Goal: Task Accomplishment & Management: Manage account settings

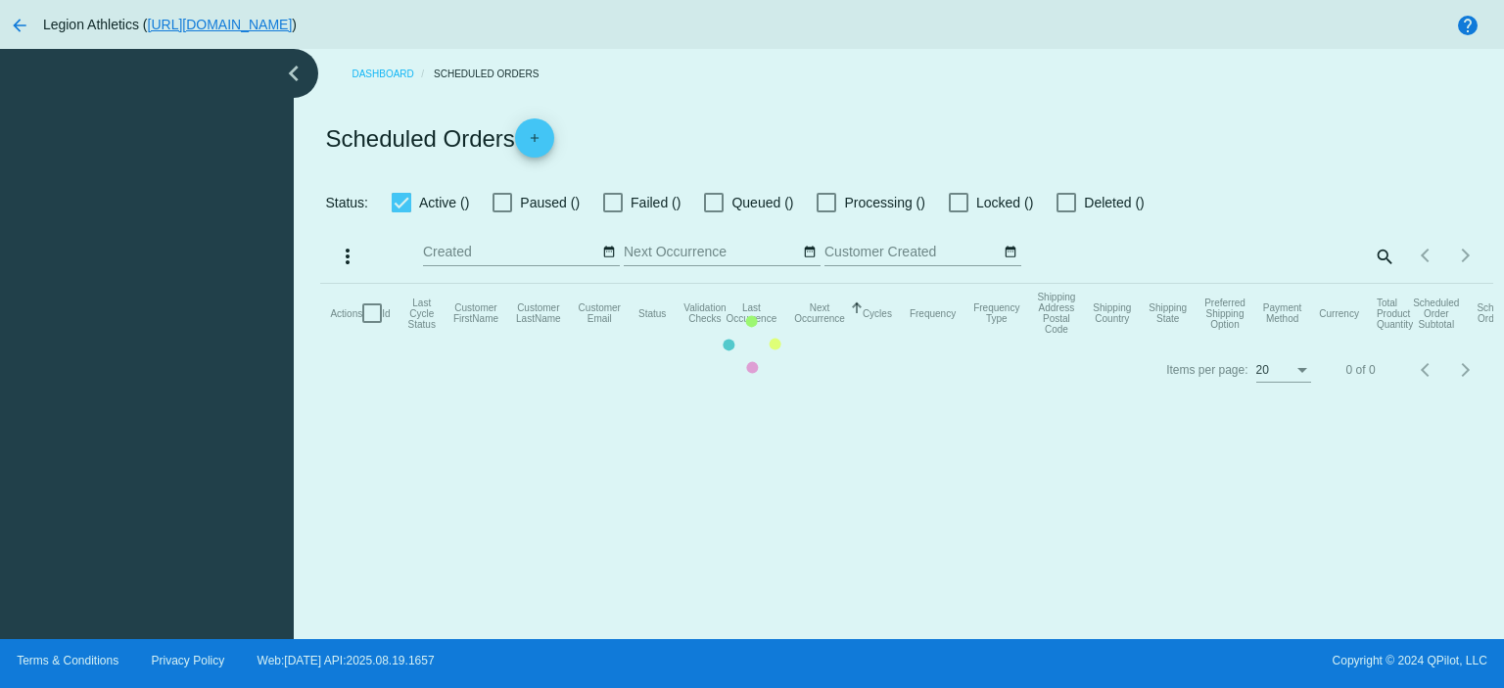
checkbox input "true"
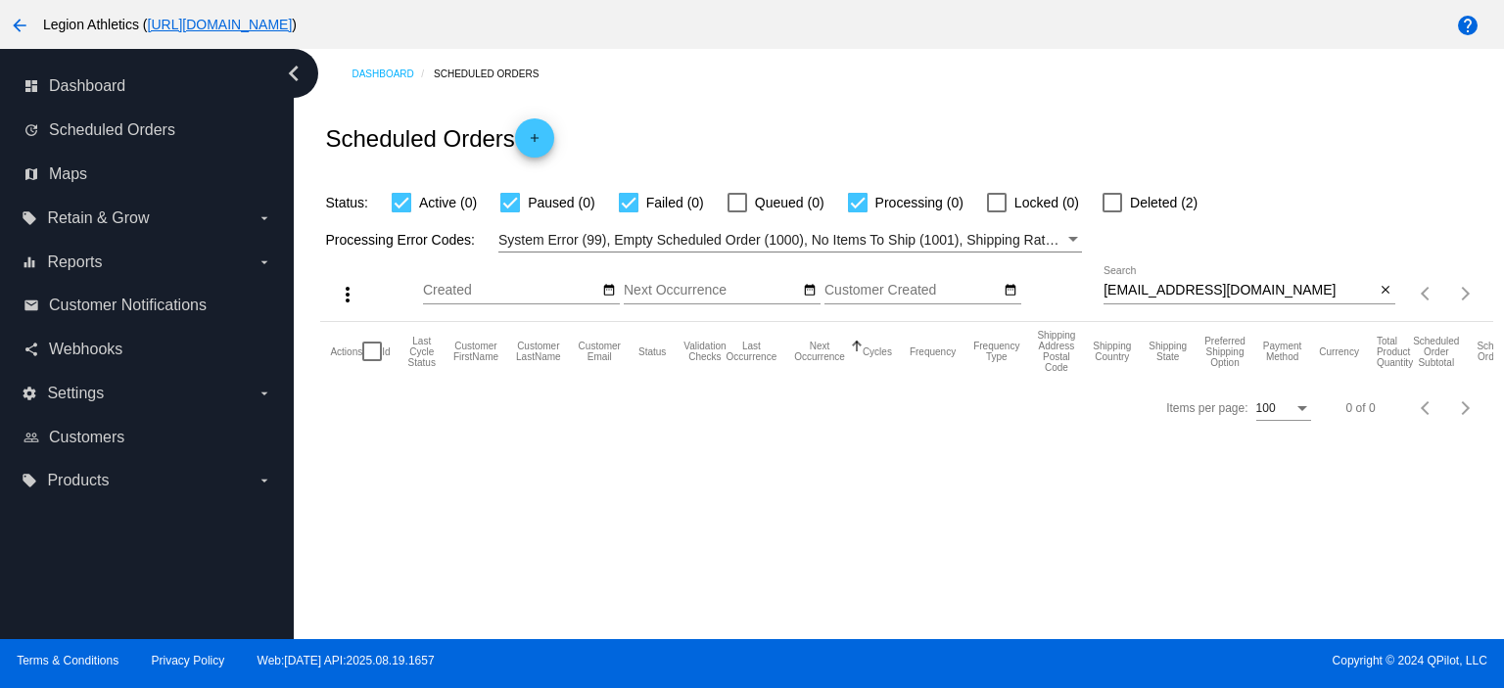
click at [1144, 299] on div "[EMAIL_ADDRESS][DOMAIN_NAME] Search" at bounding box center [1238, 285] width 271 height 38
click at [1146, 288] on input "kcooperasid@gmail.com" at bounding box center [1238, 291] width 271 height 16
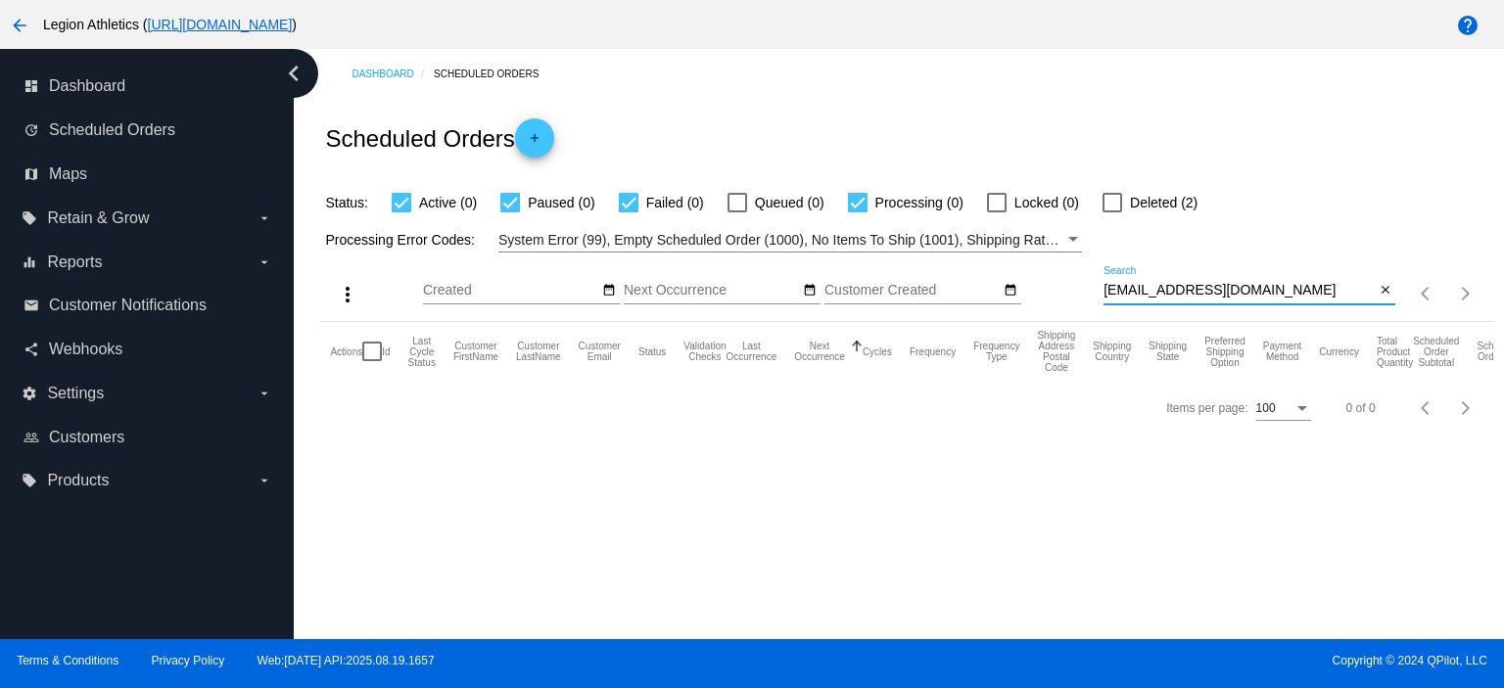
click at [1146, 288] on input "kcooperasid@gmail.com" at bounding box center [1238, 291] width 271 height 16
paste input "ashgunn4"
type input "ashgunn4@gmail.com"
click at [918, 118] on div "Scheduled Orders add" at bounding box center [906, 138] width 1172 height 78
click at [1113, 206] on div at bounding box center [1112, 203] width 20 height 20
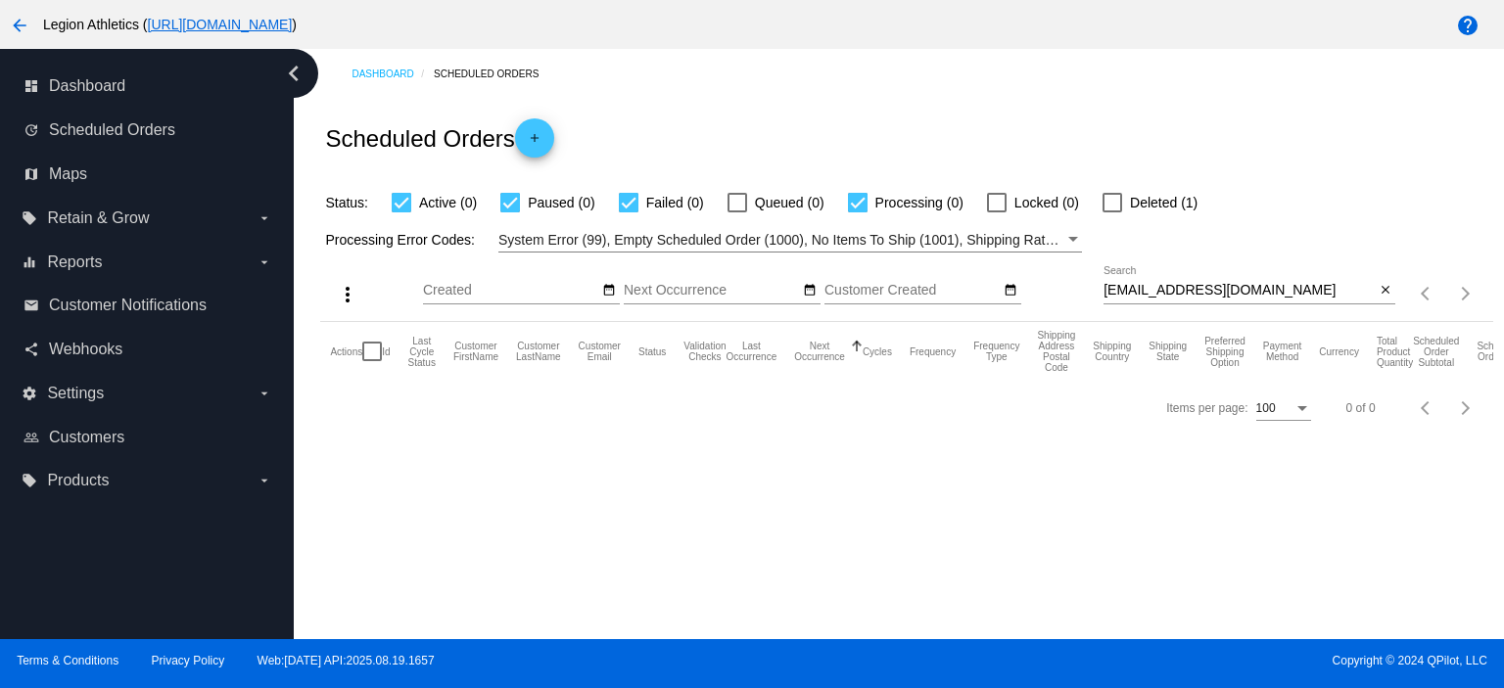
click at [1112, 212] on input "Deleted (1)" at bounding box center [1111, 212] width 1 height 1
checkbox input "true"
